Goal: Task Accomplishment & Management: Manage account settings

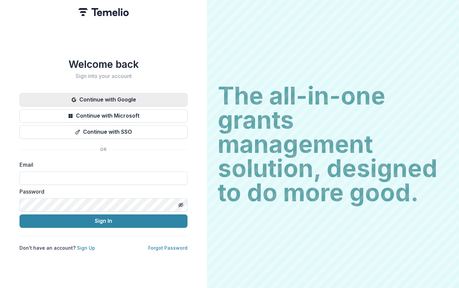
click at [156, 98] on button "Continue with Google" at bounding box center [103, 99] width 168 height 13
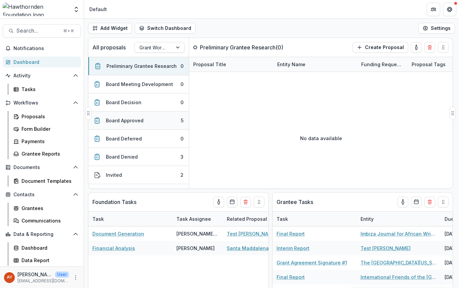
scroll to position [58, 0]
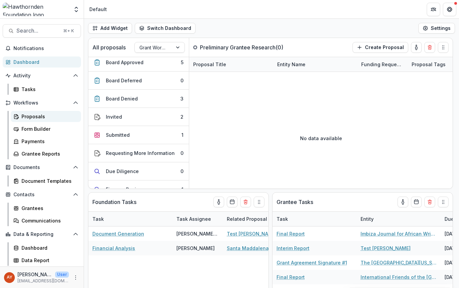
click at [53, 117] on div "Proposals" at bounding box center [49, 116] width 54 height 7
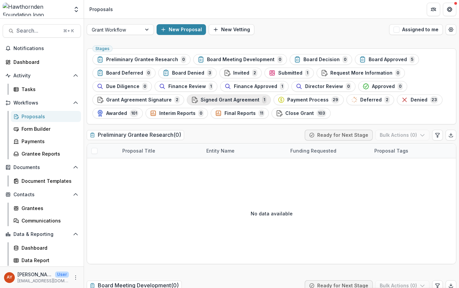
click at [211, 99] on span "Signed Grant Agreement" at bounding box center [230, 100] width 59 height 6
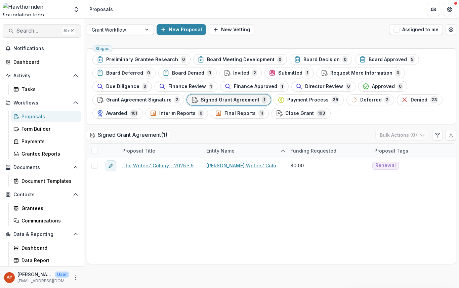
click at [48, 30] on span "Search..." at bounding box center [37, 31] width 43 height 6
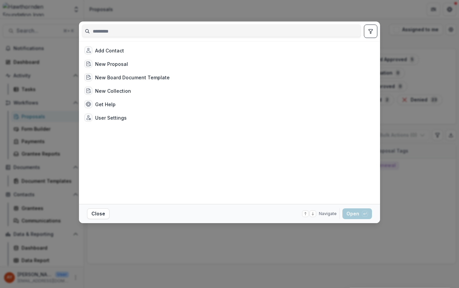
click at [411, 29] on div "Add Contact New Proposal New Board Document Template New Collection Get Help Us…" at bounding box center [229, 144] width 459 height 288
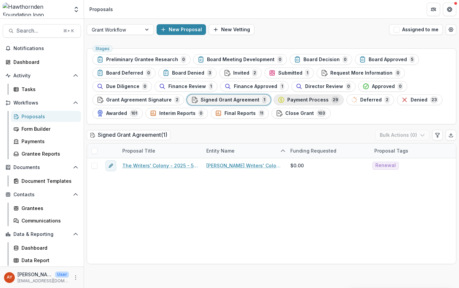
click at [316, 96] on div "Payment Process 29" at bounding box center [309, 99] width 62 height 7
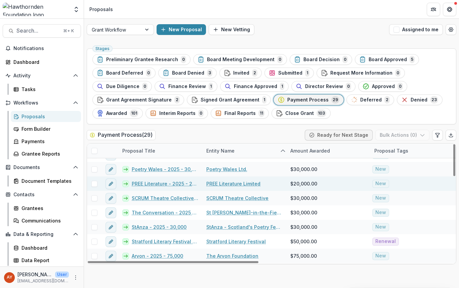
scroll to position [210, 0]
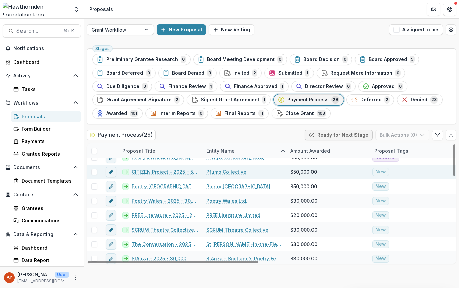
click at [220, 172] on link "Pfumo Collective" at bounding box center [226, 171] width 40 height 7
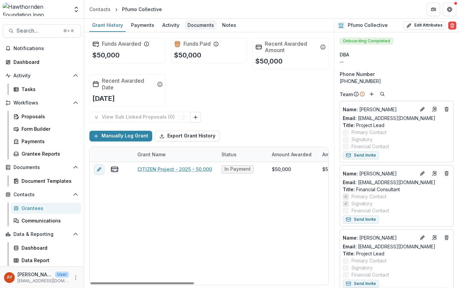
click at [189, 23] on div "Documents" at bounding box center [201, 25] width 32 height 10
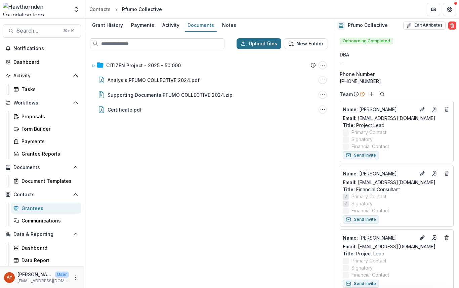
click at [264, 42] on button "Upload files" at bounding box center [259, 43] width 45 height 11
type input "**********"
